Goal: Information Seeking & Learning: Check status

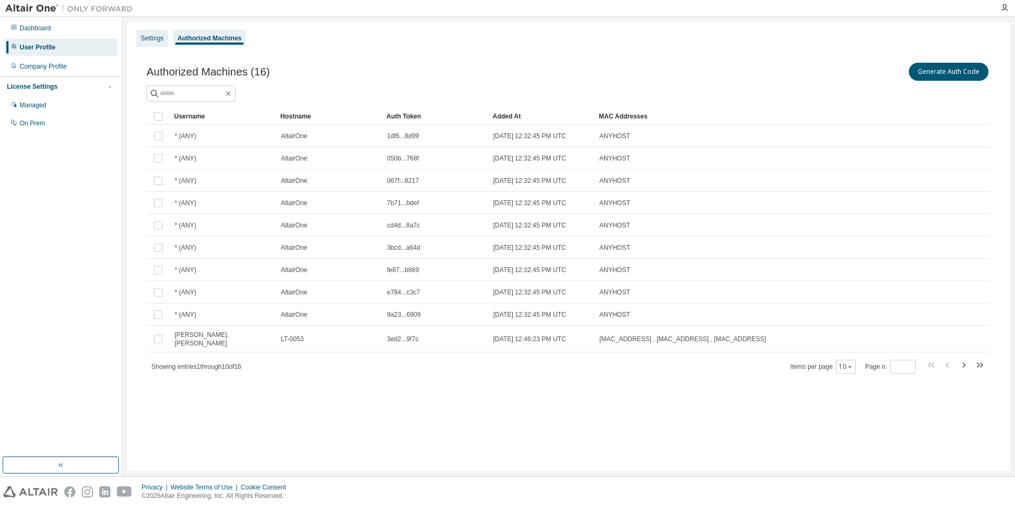
click at [159, 41] on div "Settings" at bounding box center [152, 38] width 23 height 8
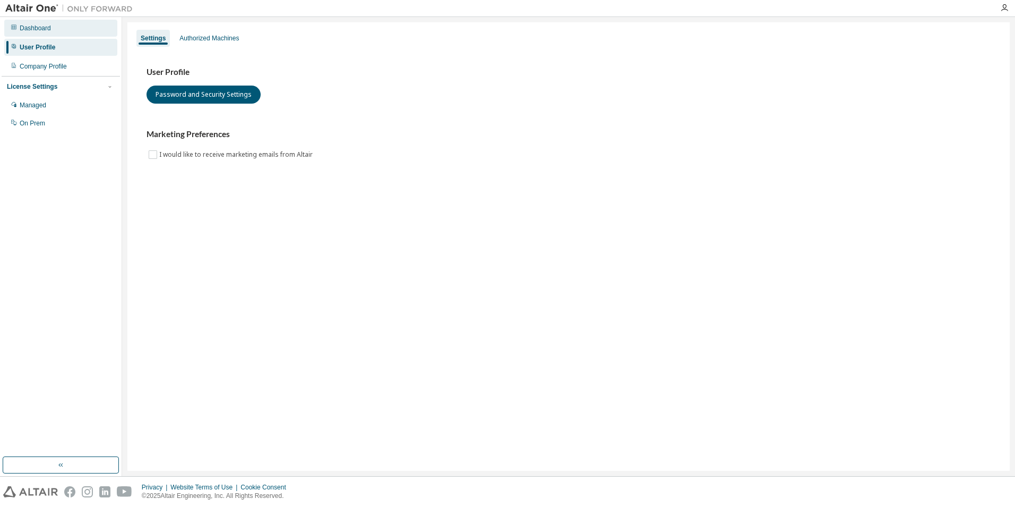
click at [28, 31] on div "Dashboard" at bounding box center [35, 28] width 31 height 8
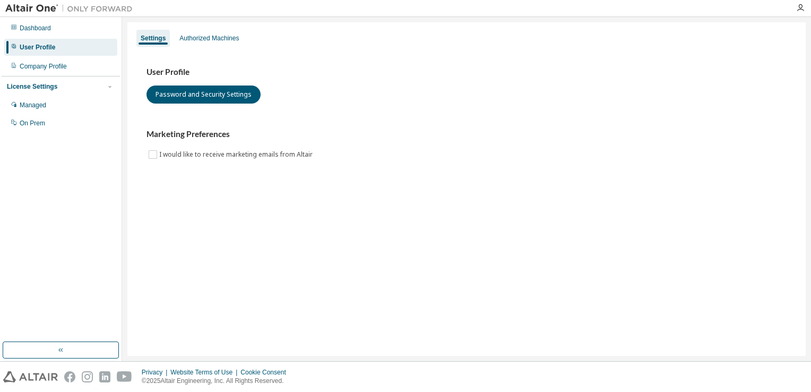
click at [430, 208] on div "Settings Authorized Machines User Profile Password and Security Settings Market…" at bounding box center [466, 189] width 679 height 334
click at [205, 44] on div "Authorized Machines" at bounding box center [209, 38] width 68 height 17
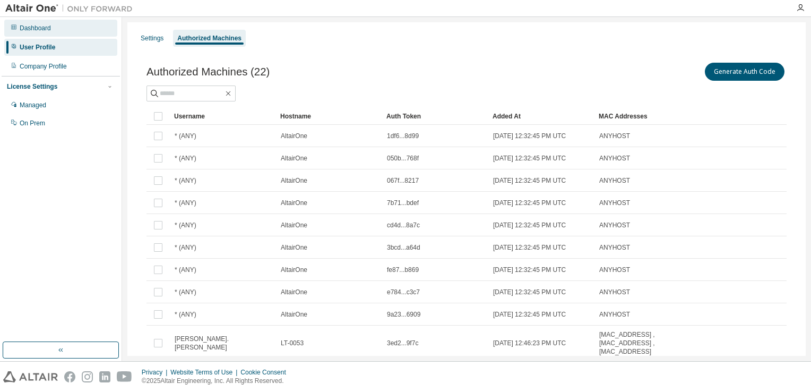
click at [32, 35] on div "Dashboard" at bounding box center [60, 28] width 113 height 17
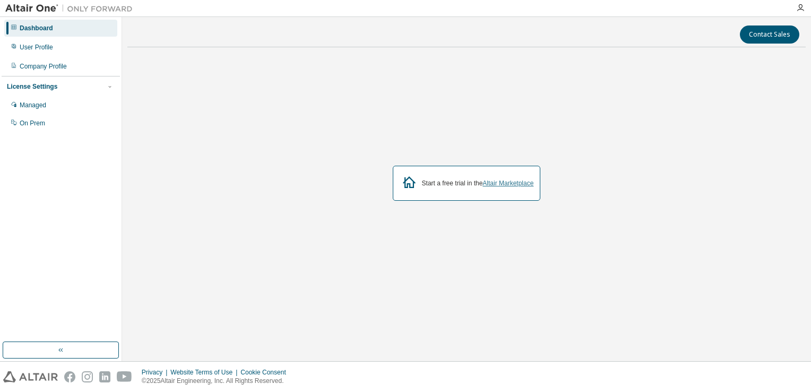
click at [490, 183] on link "Altair Marketplace" at bounding box center [508, 183] width 51 height 7
drag, startPoint x: 770, startPoint y: 103, endPoint x: 620, endPoint y: 92, distance: 150.1
click at [770, 103] on div "Start a free trial in the Altair Marketplace" at bounding box center [466, 183] width 679 height 255
click at [744, 154] on div "Start a free trial in the Altair Marketplace" at bounding box center [466, 183] width 679 height 255
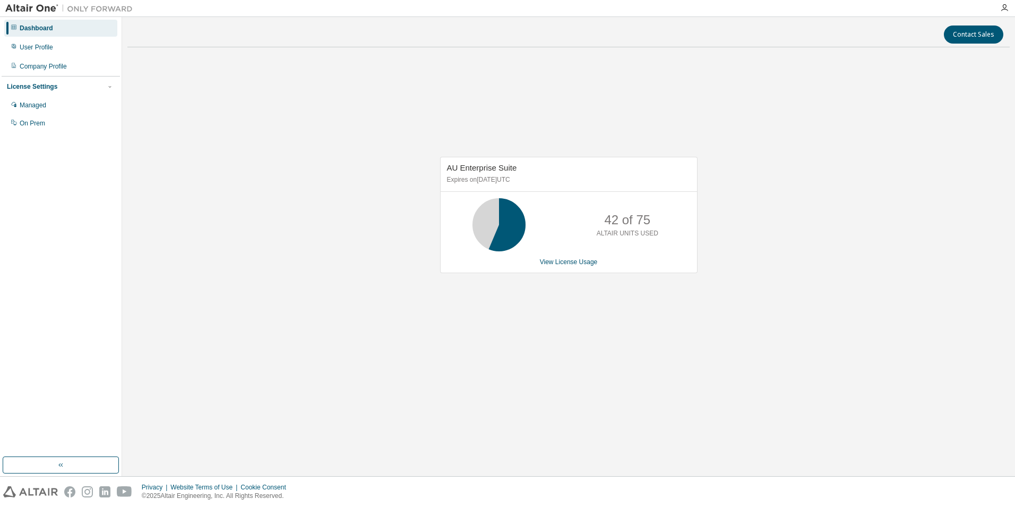
click at [716, 254] on div "AU Enterprise Suite Expires on November 1, 2025 UTC 42 of 75 ALTAIR UNITS USED …" at bounding box center [568, 220] width 883 height 329
click at [771, 259] on div "AU Enterprise Suite Expires on November 1, 2025 UTC 21 of 75 ALTAIR UNITS USED …" at bounding box center [568, 220] width 883 height 329
drag, startPoint x: 870, startPoint y: 295, endPoint x: 879, endPoint y: 302, distance: 11.4
click at [869, 296] on div "AU Enterprise Suite Expires on November 1, 2025 UTC 21 of 75 ALTAIR UNITS USED …" at bounding box center [568, 220] width 883 height 329
click at [908, 268] on div "AU Enterprise Suite Expires on November 1, 2025 UTC 21 of 75 ALTAIR UNITS USED …" at bounding box center [568, 220] width 883 height 329
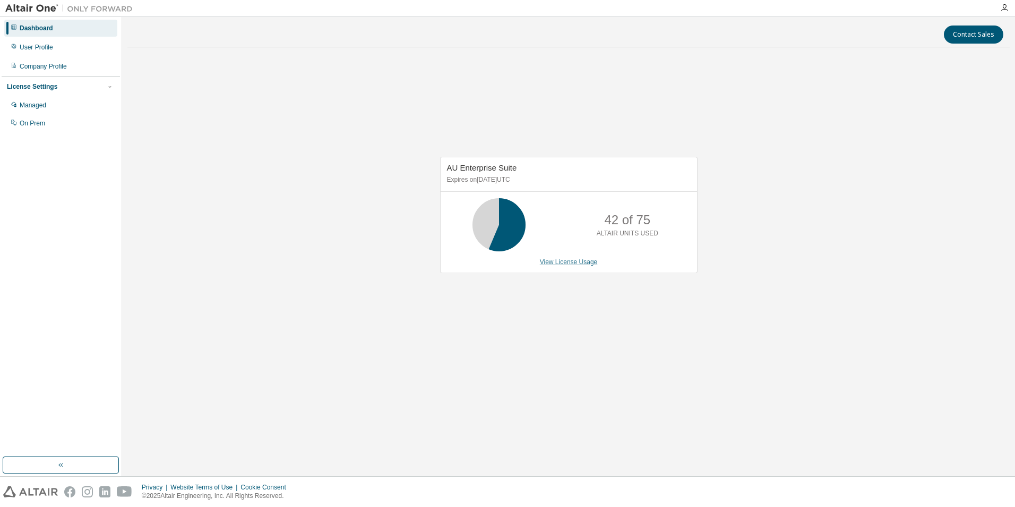
click at [568, 264] on link "View License Usage" at bounding box center [569, 261] width 58 height 7
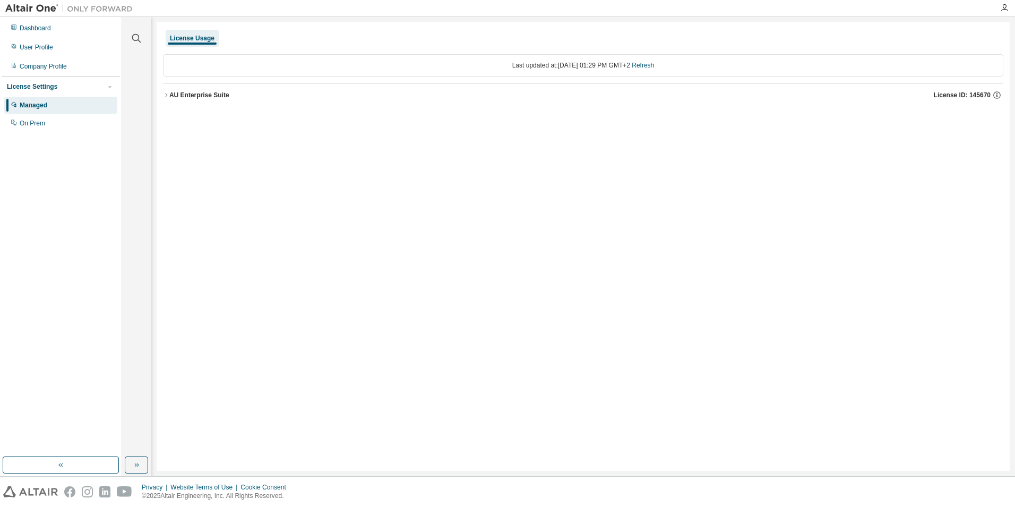
click at [168, 97] on icon "button" at bounding box center [166, 95] width 6 height 6
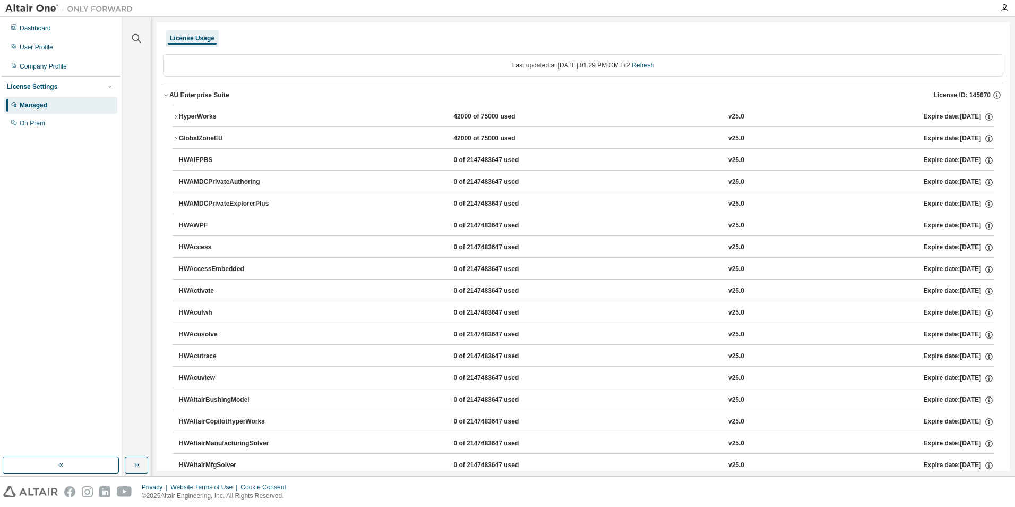
click at [175, 139] on icon "button" at bounding box center [176, 138] width 6 height 6
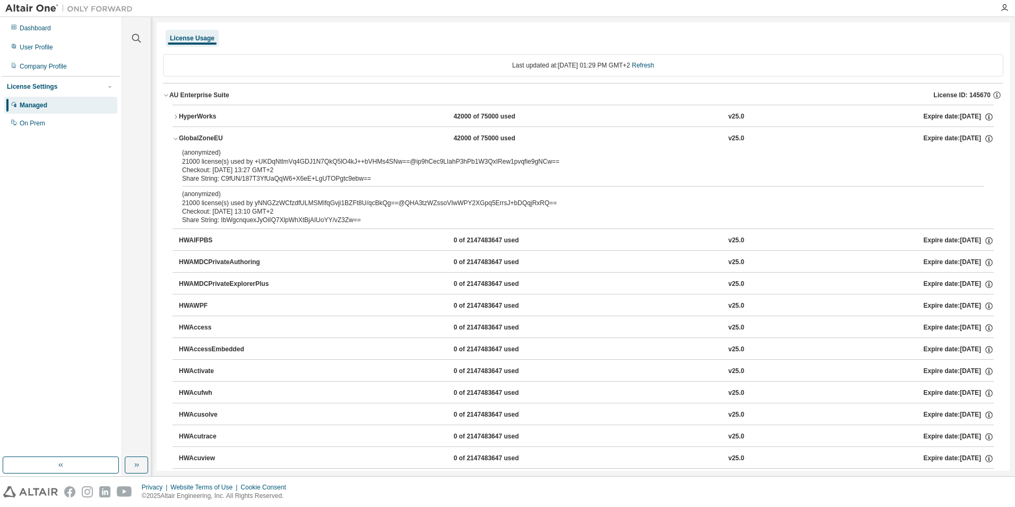
click at [175, 139] on icon "button" at bounding box center [176, 138] width 6 height 6
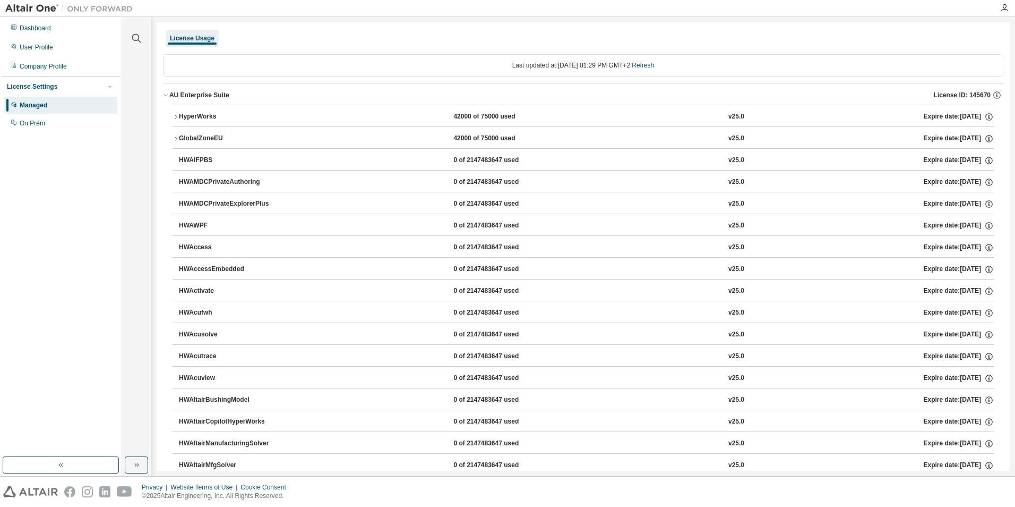
click at [204, 90] on div "AU Enterprise Suite License ID: 145670" at bounding box center [586, 95] width 834 height 10
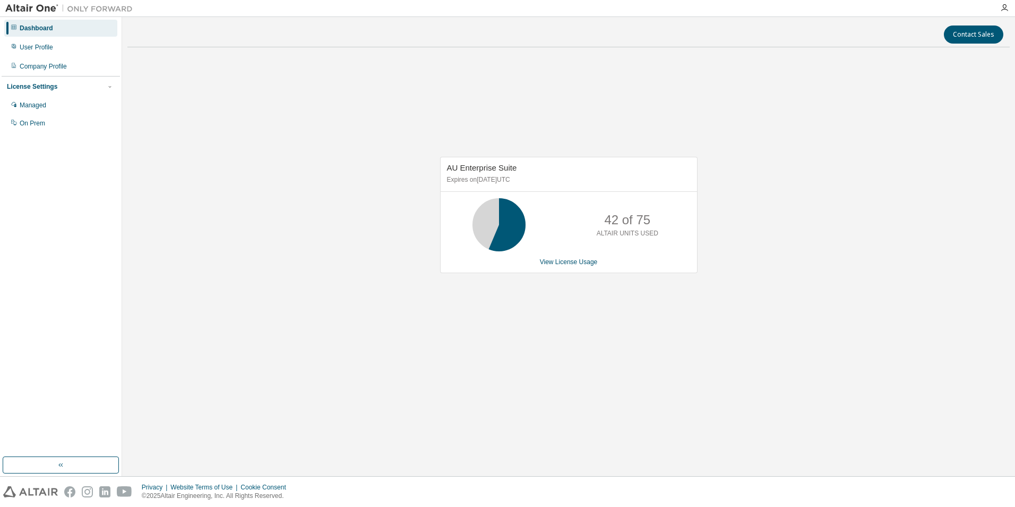
click at [512, 223] on icon at bounding box center [499, 224] width 27 height 27
click at [660, 228] on div "42 of 75 ALTAIR UNITS USED" at bounding box center [627, 224] width 85 height 53
click at [582, 264] on link "View License Usage" at bounding box center [569, 261] width 58 height 7
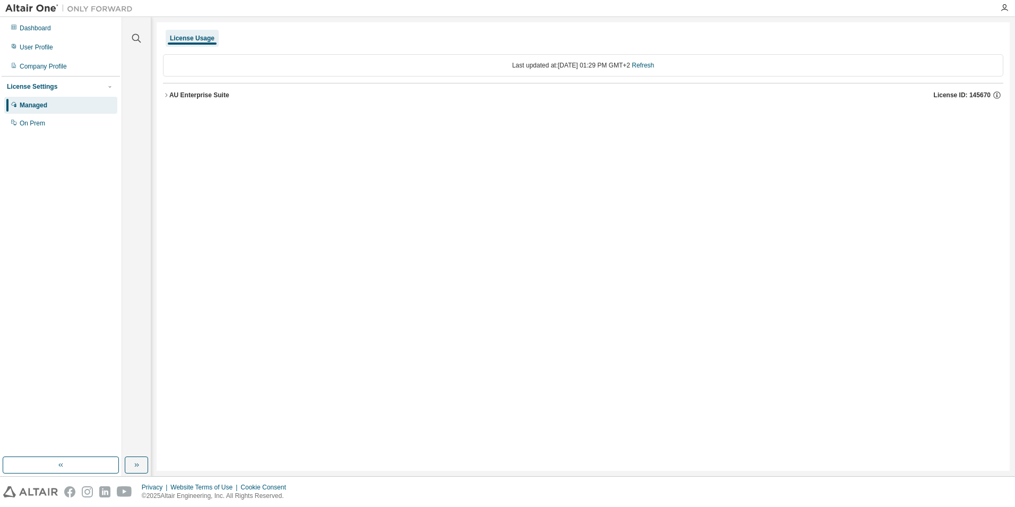
click at [204, 97] on div "AU Enterprise Suite" at bounding box center [199, 95] width 60 height 8
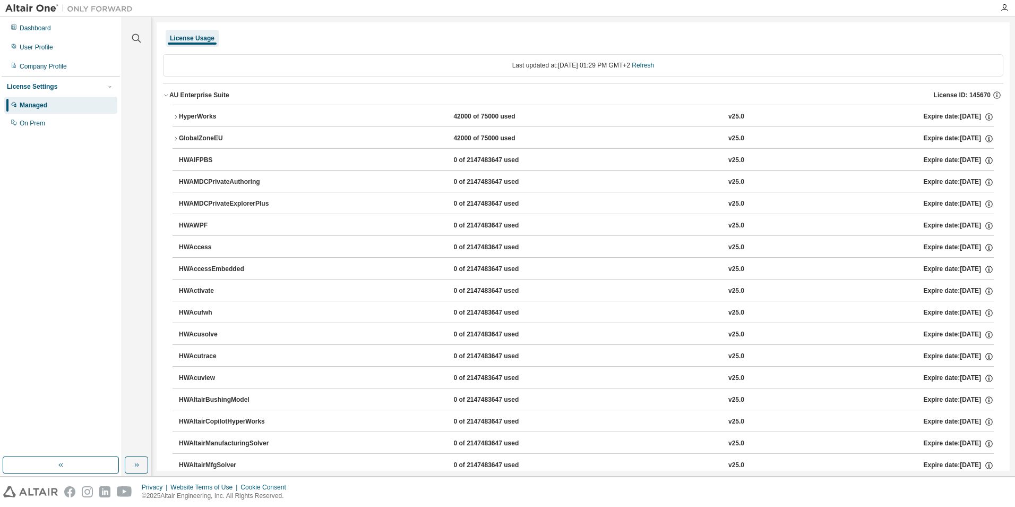
click at [191, 115] on div "HyperWorks" at bounding box center [227, 117] width 96 height 10
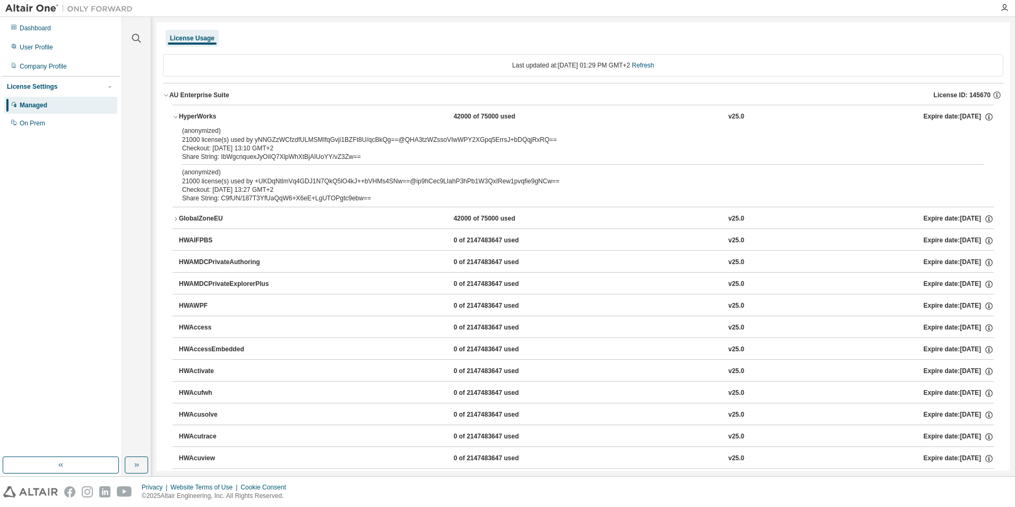
click at [180, 119] on div "HyperWorks" at bounding box center [227, 117] width 96 height 10
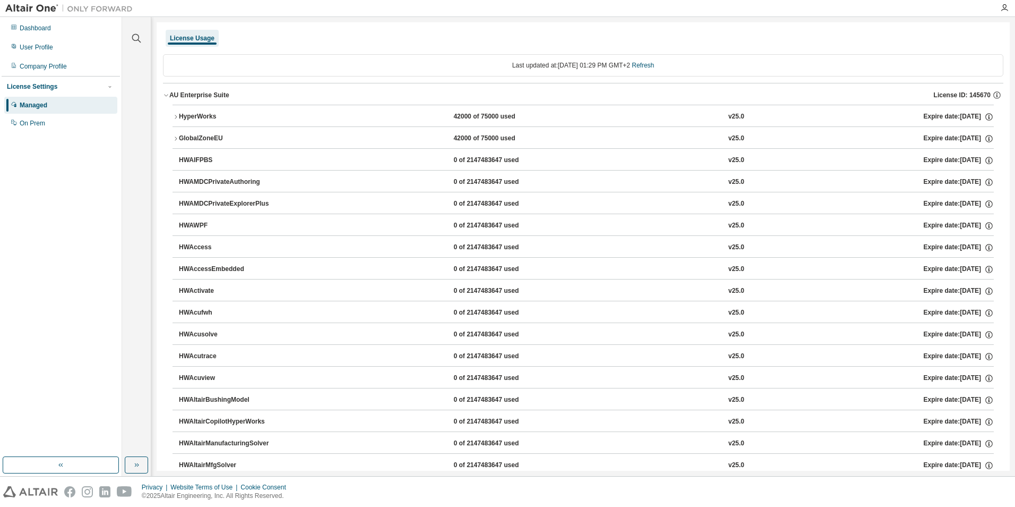
click at [170, 96] on div "AU Enterprise Suite" at bounding box center [199, 95] width 60 height 8
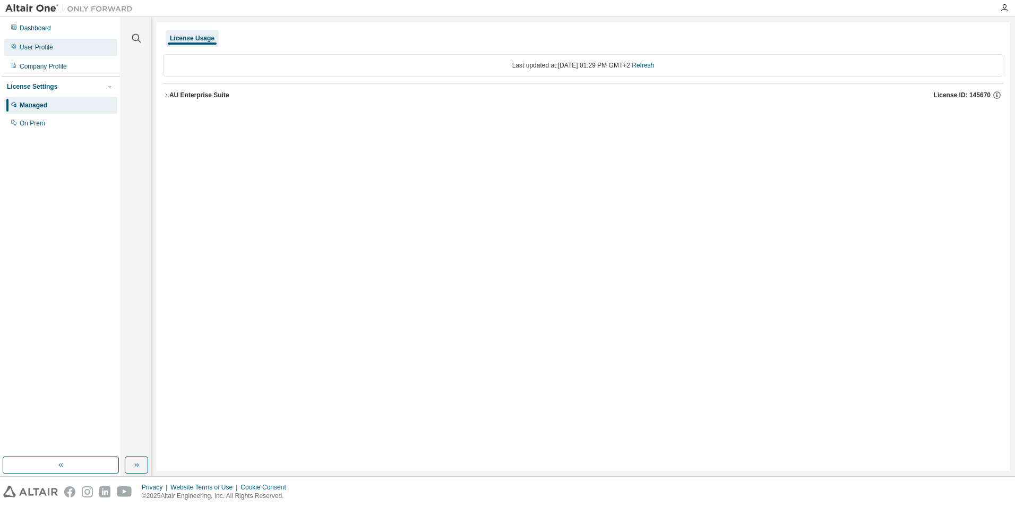
click at [62, 48] on div "User Profile" at bounding box center [60, 47] width 113 height 17
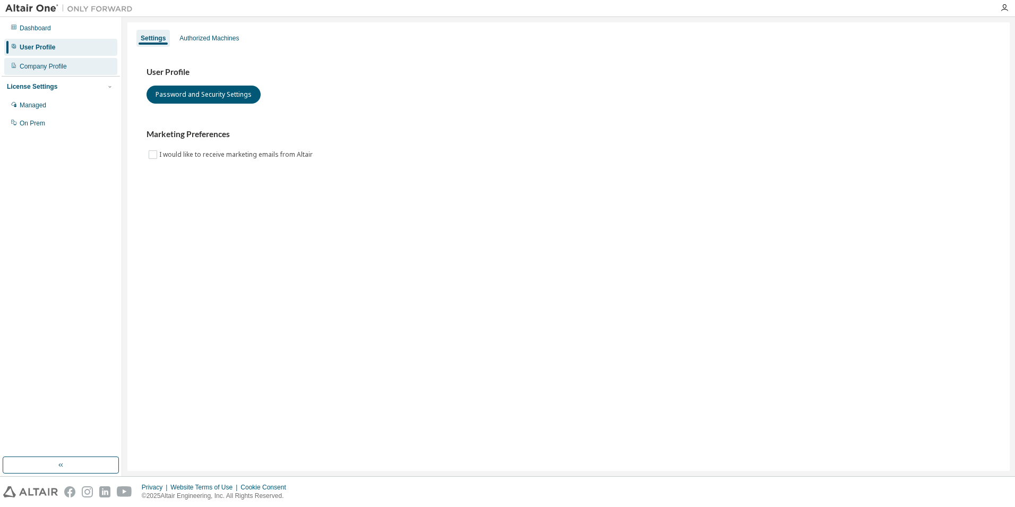
click at [45, 63] on div "Company Profile" at bounding box center [43, 66] width 47 height 8
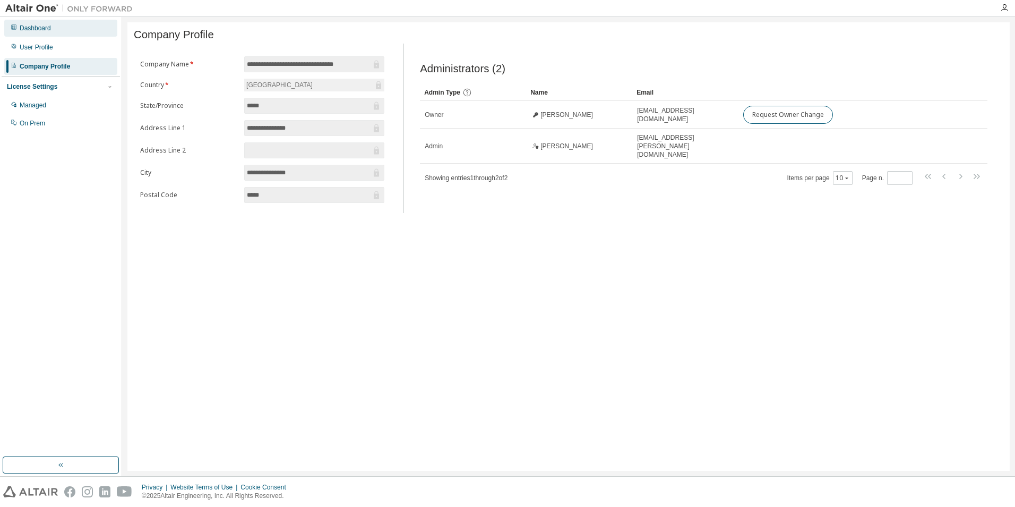
click at [29, 31] on div "Dashboard" at bounding box center [35, 28] width 31 height 8
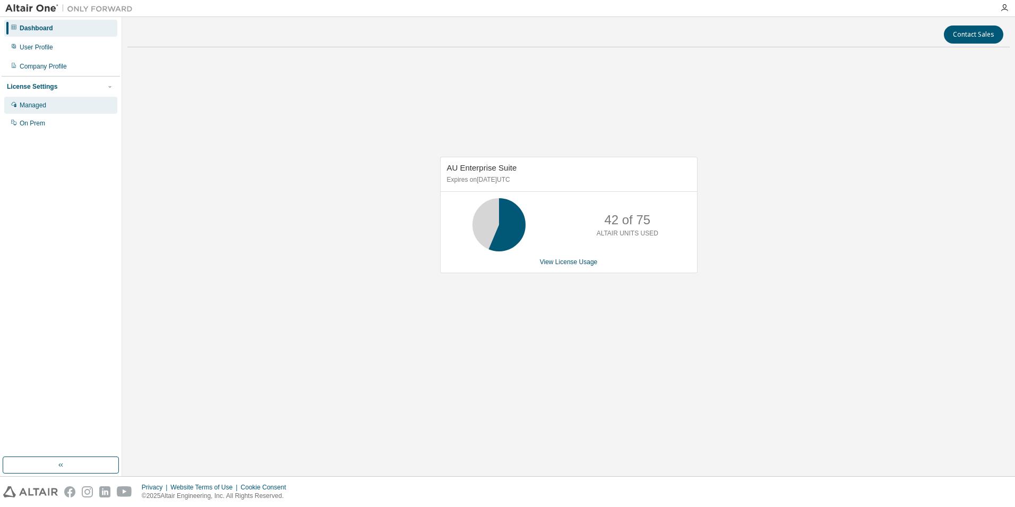
click at [36, 102] on div "Managed" at bounding box center [33, 105] width 27 height 8
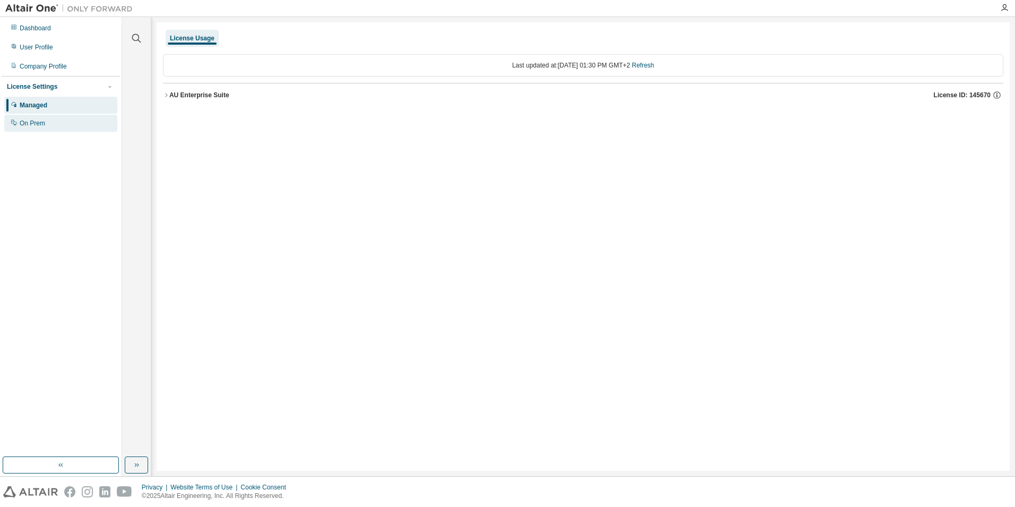
click at [39, 122] on div "On Prem" at bounding box center [32, 123] width 25 height 8
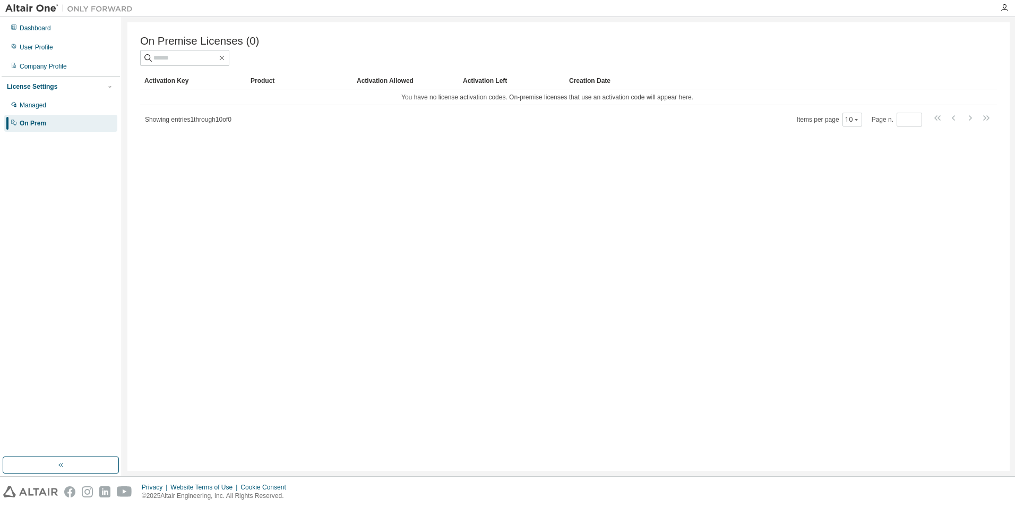
click at [38, 37] on div "Dashboard User Profile Company Profile License Settings Managed On Prem" at bounding box center [61, 76] width 118 height 114
click at [39, 28] on div "Dashboard" at bounding box center [35, 28] width 31 height 8
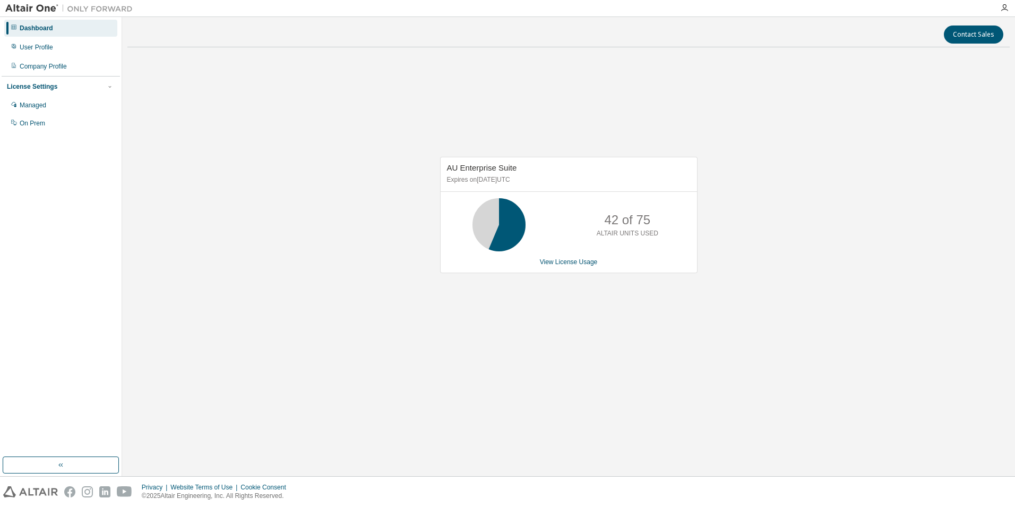
click at [874, 292] on div "AU Enterprise Suite Expires on November 1, 2025 UTC 42 of 75 ALTAIR UNITS USED …" at bounding box center [568, 220] width 883 height 329
click at [864, 314] on div "AU Enterprise Suite Expires on November 1, 2025 UTC 42 of 75 ALTAIR UNITS USED …" at bounding box center [568, 220] width 883 height 329
click at [676, 384] on div "AU Enterprise Suite Expires on November 1, 2025 UTC 42 of 75 ALTAIR UNITS USED …" at bounding box center [568, 220] width 883 height 329
click at [505, 401] on div "Contact Sales AU Enterprise Suite Expires on November 1, 2025 UTC 42 of 75 ALTA…" at bounding box center [568, 246] width 883 height 448
click at [901, 253] on div "AU Enterprise Suite Expires on November 1, 2025 UTC 42 of 75 ALTAIR UNITS USED …" at bounding box center [568, 220] width 883 height 329
